Goal: Task Accomplishment & Management: Use online tool/utility

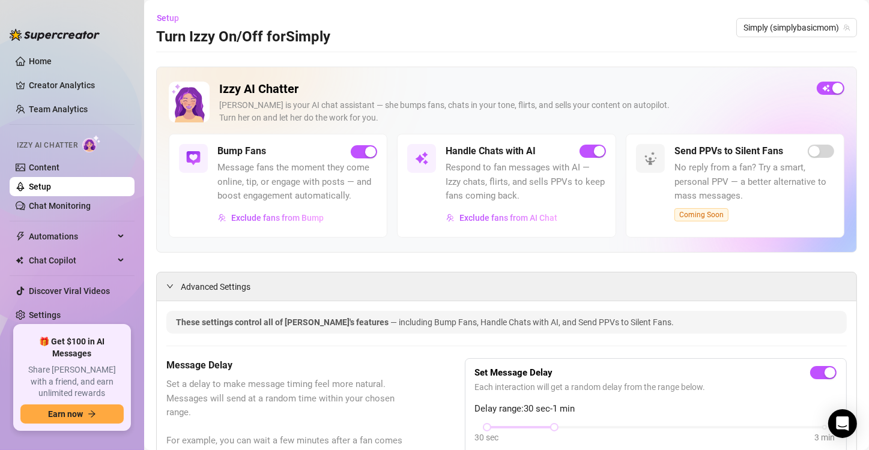
scroll to position [993, 0]
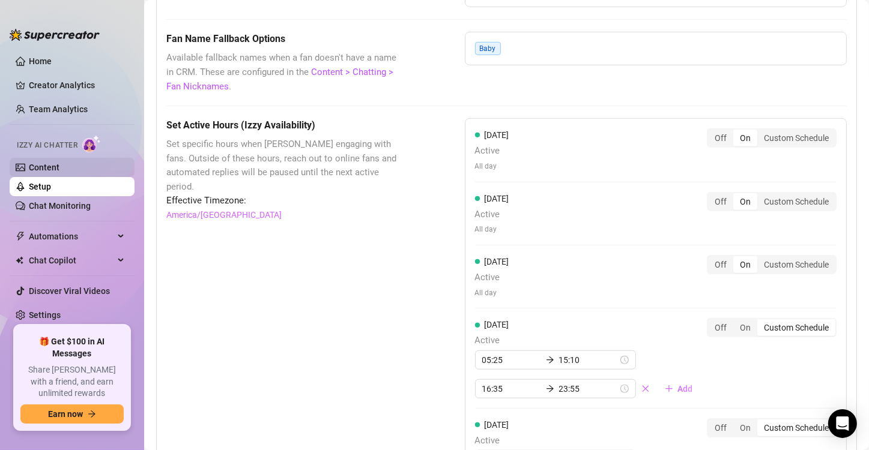
click at [57, 171] on link "Content" at bounding box center [44, 168] width 31 height 10
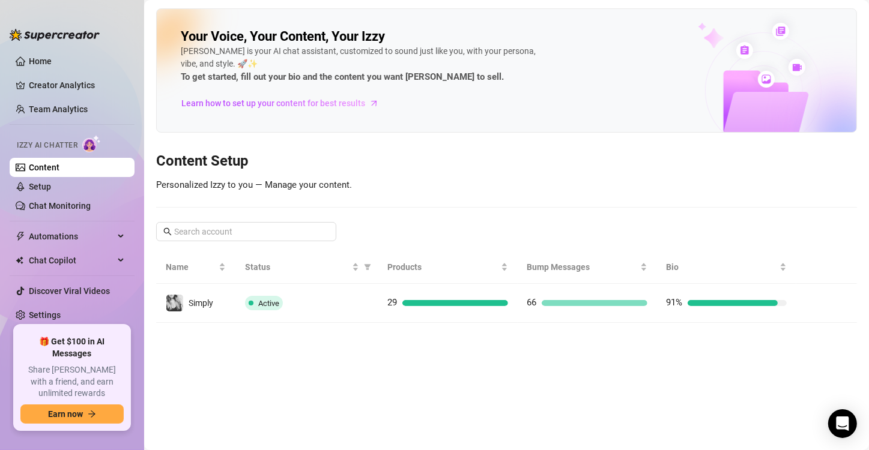
click at [40, 164] on link "Content" at bounding box center [44, 168] width 31 height 10
click at [33, 172] on link "Content" at bounding box center [44, 168] width 31 height 10
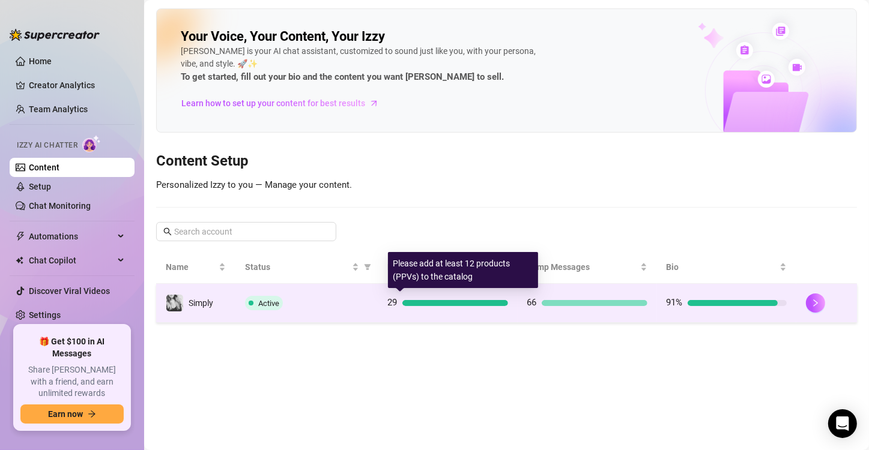
click at [427, 301] on div at bounding box center [455, 303] width 106 height 6
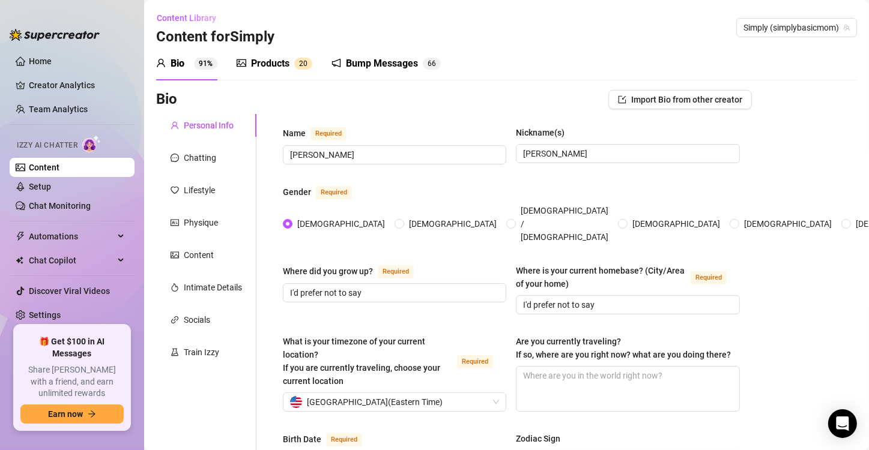
click at [273, 68] on div "Products" at bounding box center [270, 63] width 38 height 14
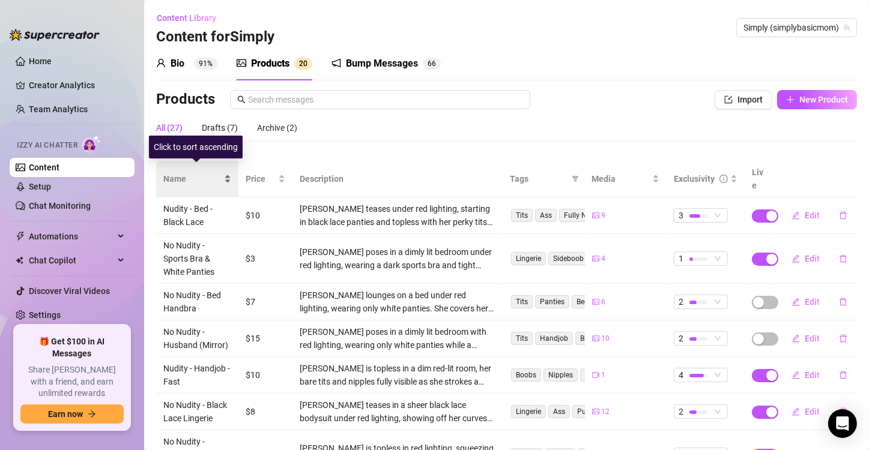
click at [189, 172] on span "Name" at bounding box center [192, 178] width 58 height 13
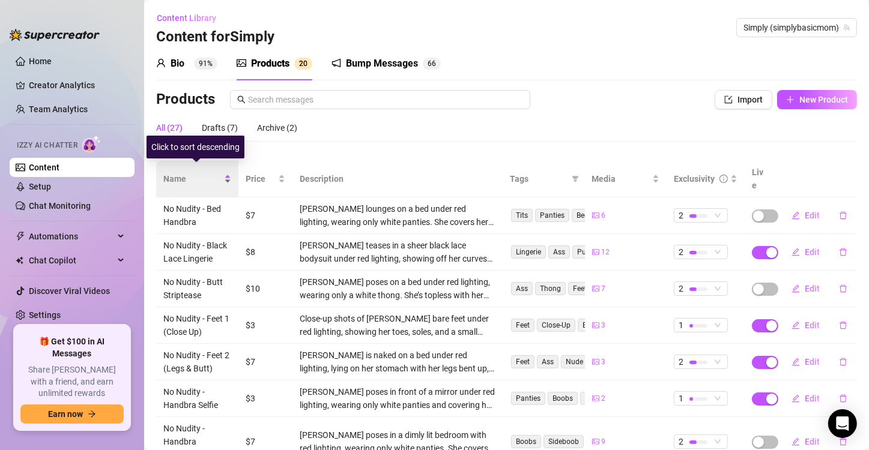
click at [189, 172] on span "Name" at bounding box center [192, 178] width 58 height 13
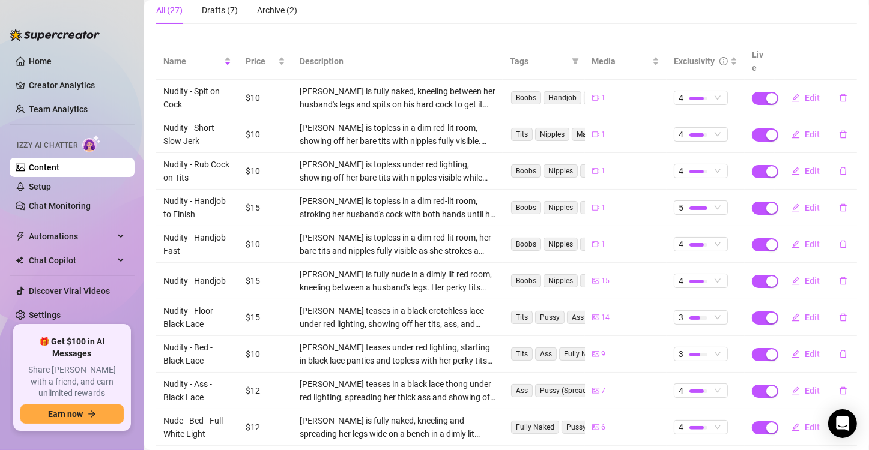
scroll to position [120, 0]
